Goal: Navigation & Orientation: Find specific page/section

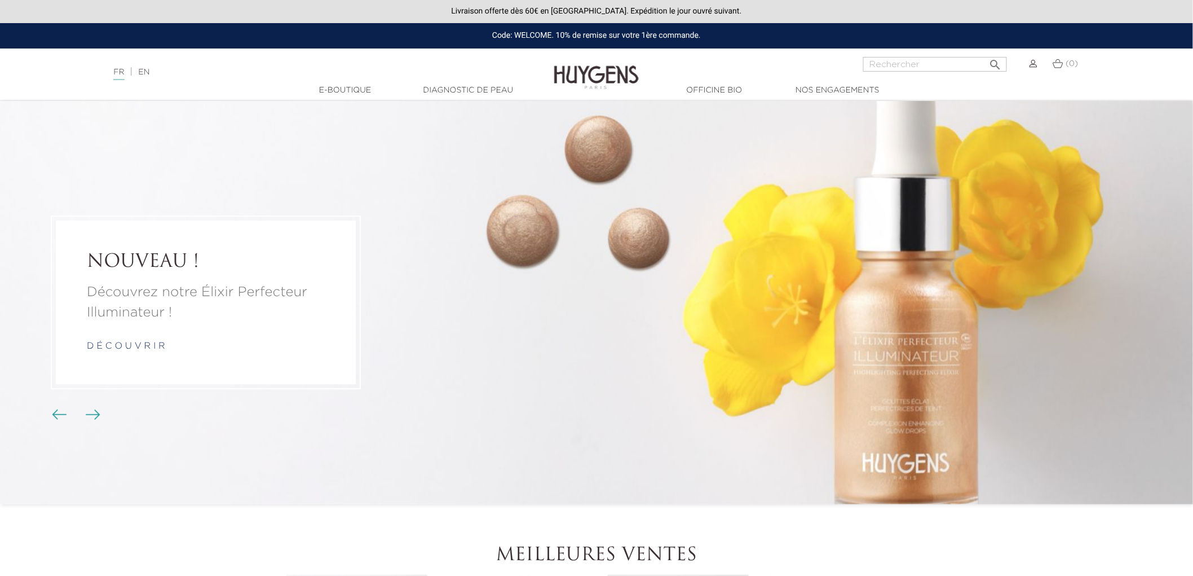
click at [451, 91] on link "Diagnostic de peau" at bounding box center [468, 91] width 113 height 12
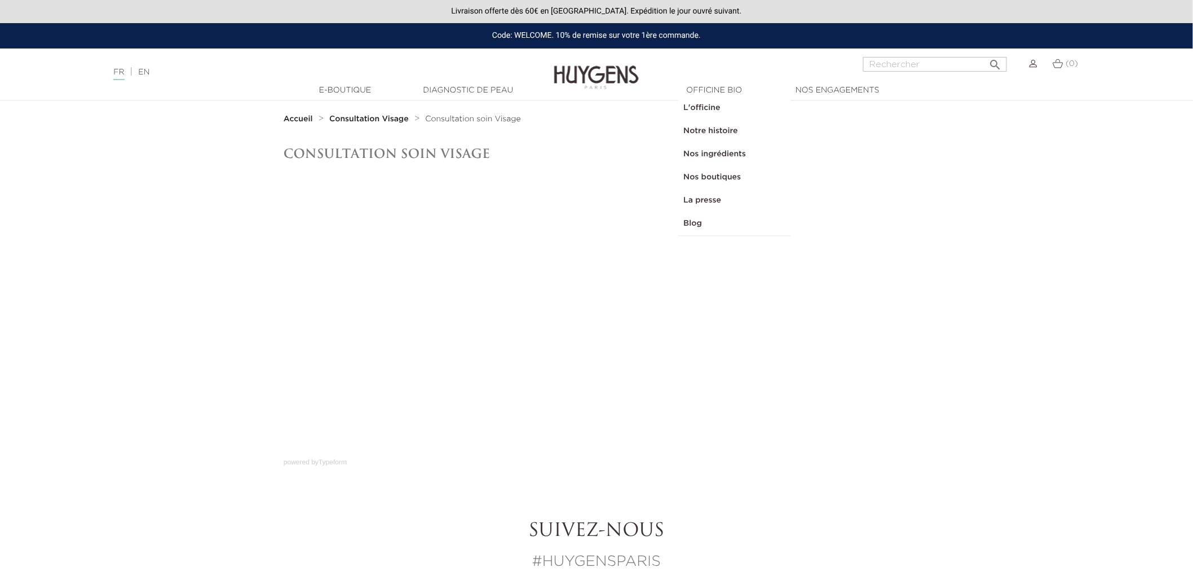
click at [706, 110] on link "L'officine" at bounding box center [734, 107] width 113 height 23
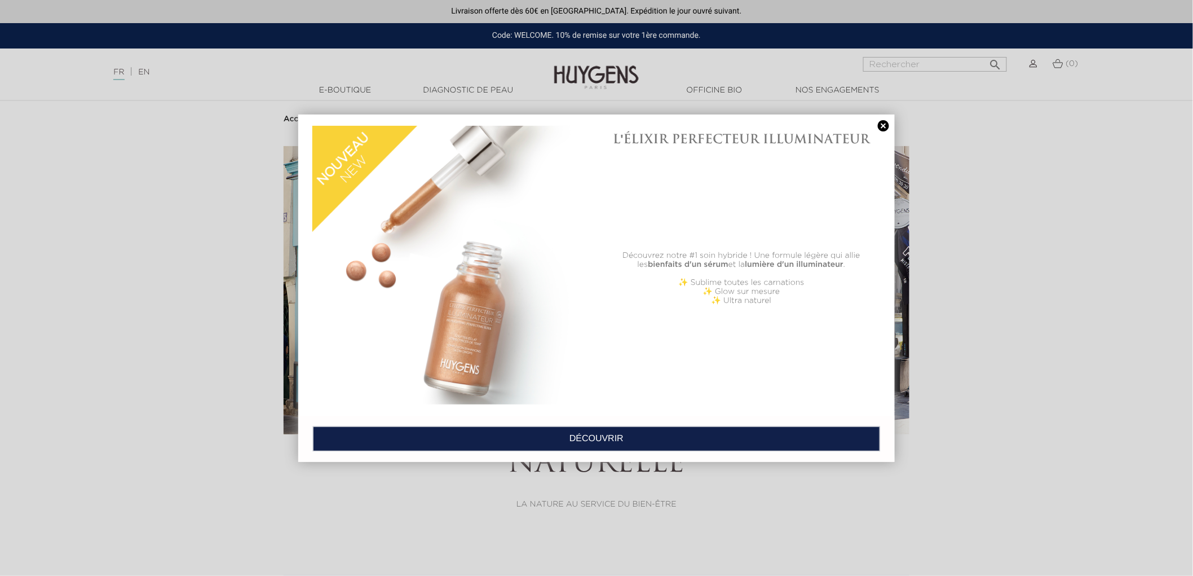
click at [588, 59] on div at bounding box center [596, 288] width 1193 height 576
click at [884, 127] on link at bounding box center [884, 126] width 16 height 12
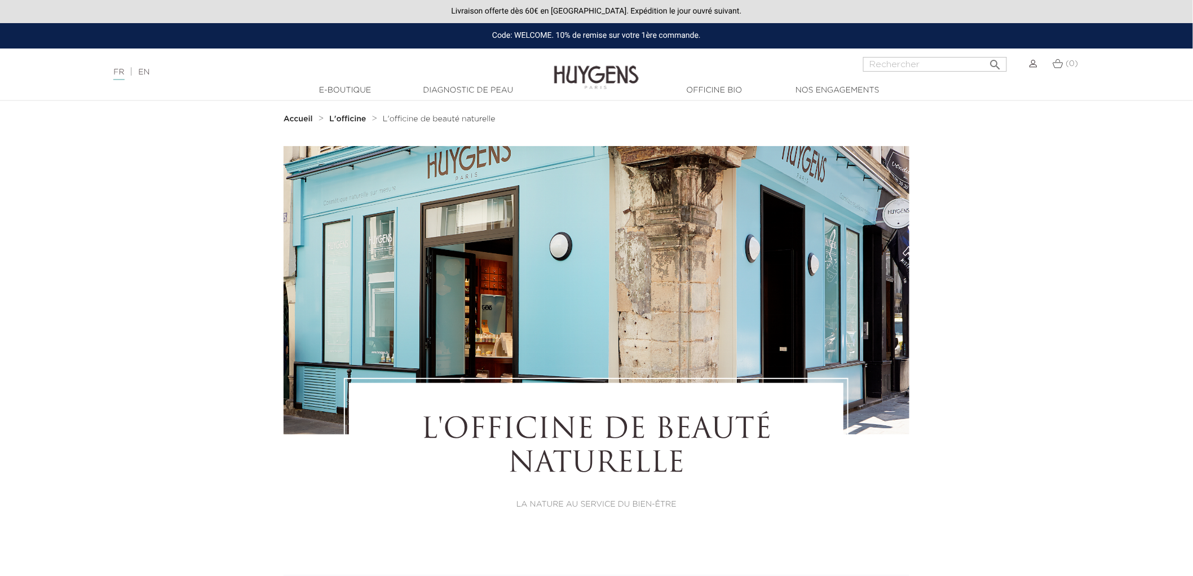
click at [609, 76] on img at bounding box center [596, 68] width 85 height 43
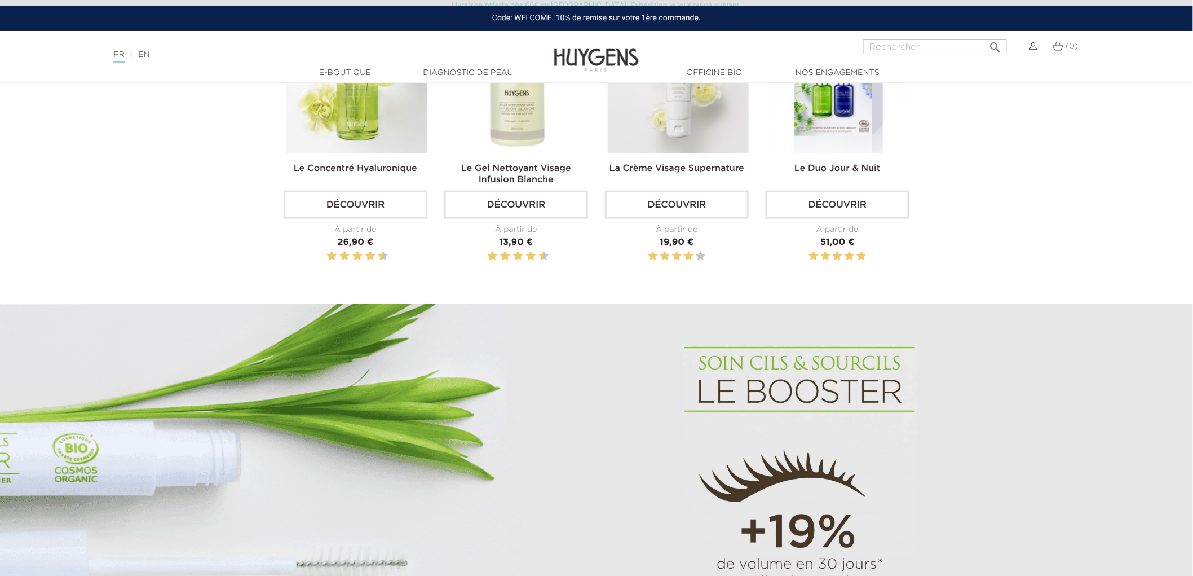
scroll to position [564, 0]
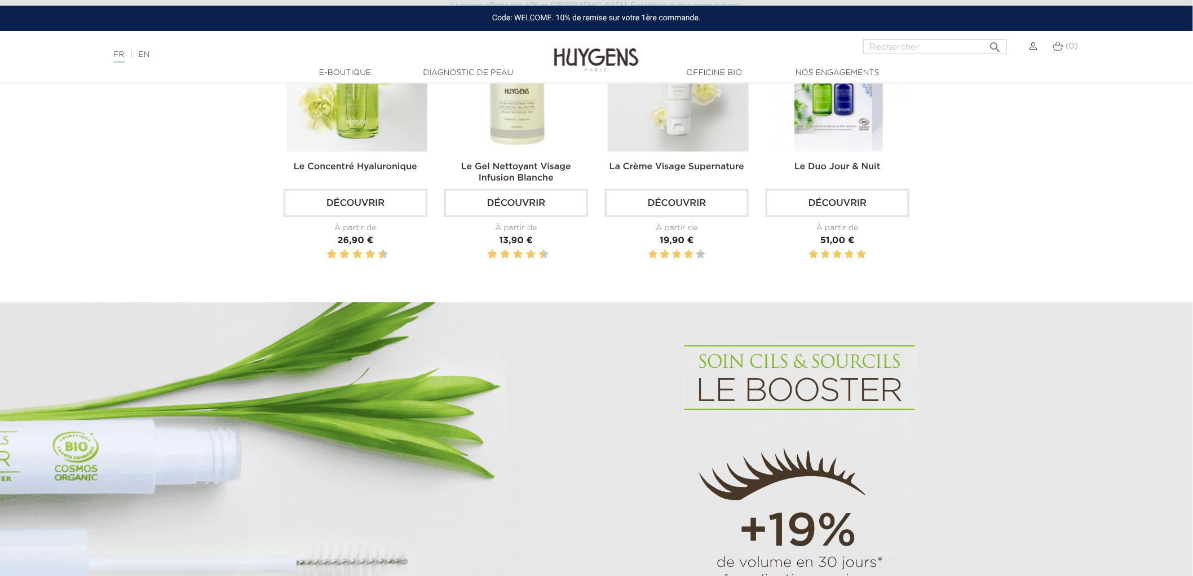
click at [137, 227] on section "Meilleures ventes Le Concentré Hyaluronique Découvrir À partir de Prix 26,90 €" at bounding box center [596, 141] width 1193 height 321
